Goal: Obtain resource: Download file/media

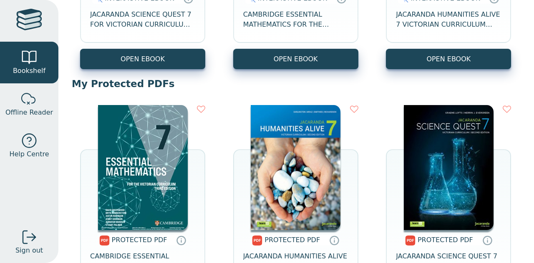
scroll to position [253, 0]
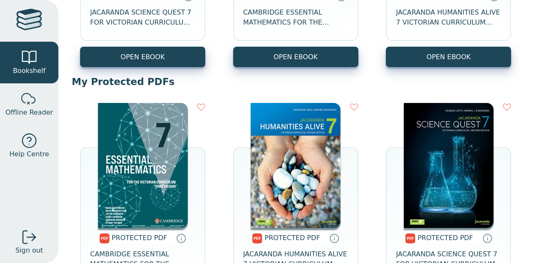
click at [319, 144] on img at bounding box center [296, 165] width 90 height 125
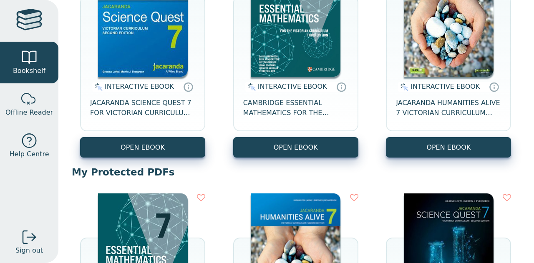
scroll to position [162, 0]
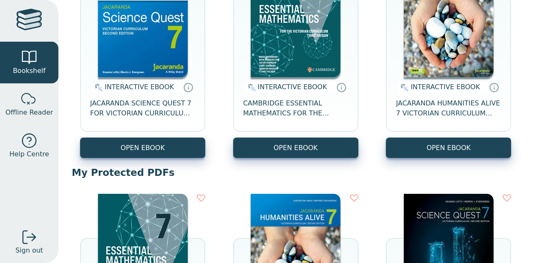
click at [412, 42] on img at bounding box center [449, 14] width 90 height 125
